Goal: Information Seeking & Learning: Learn about a topic

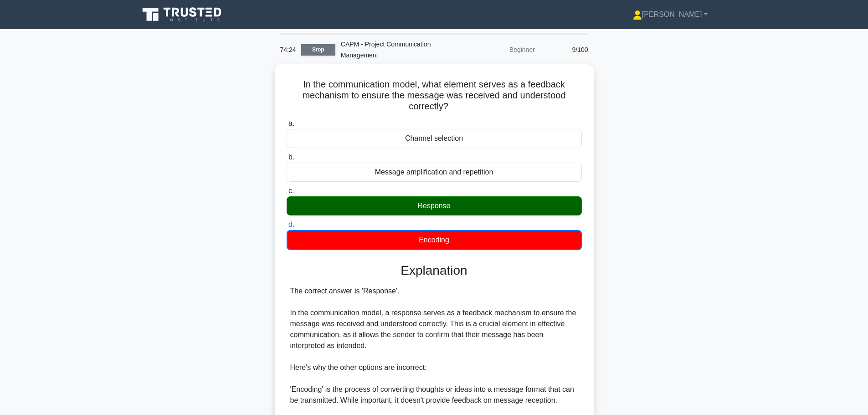
click at [316, 45] on link "Stop" at bounding box center [318, 49] width 34 height 11
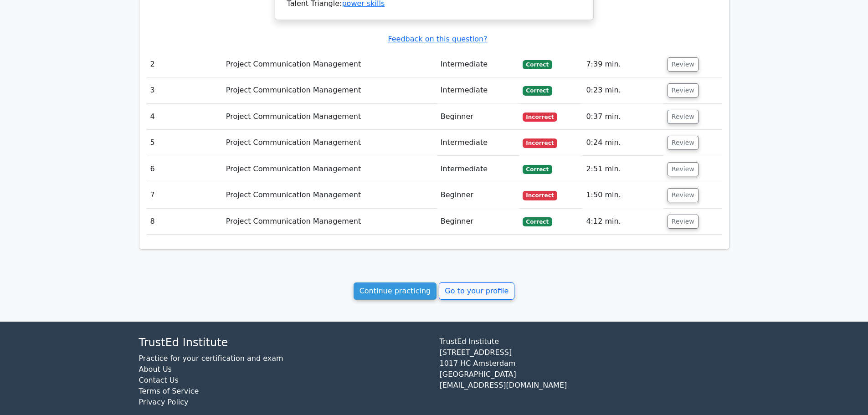
scroll to position [847, 0]
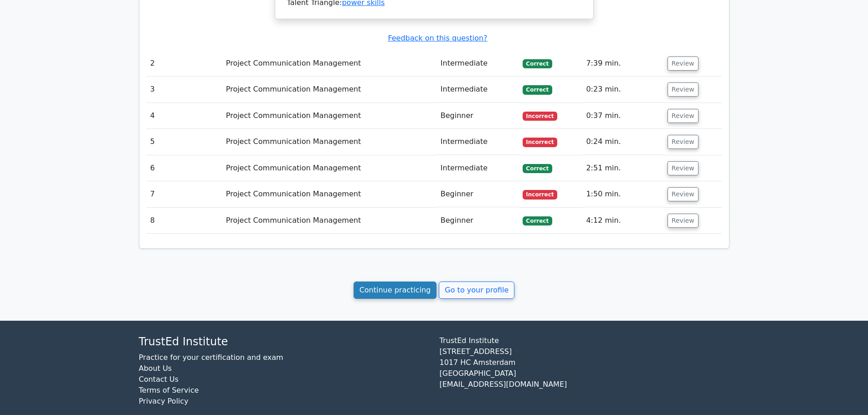
drag, startPoint x: 393, startPoint y: 279, endPoint x: 393, endPoint y: 274, distance: 5.0
click at [393, 281] on link "Continue practicing" at bounding box center [394, 289] width 83 height 17
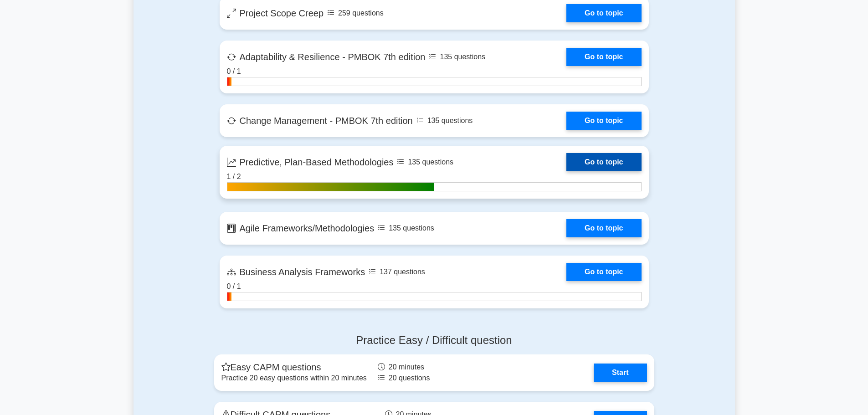
scroll to position [2049, 0]
